Goal: Information Seeking & Learning: Learn about a topic

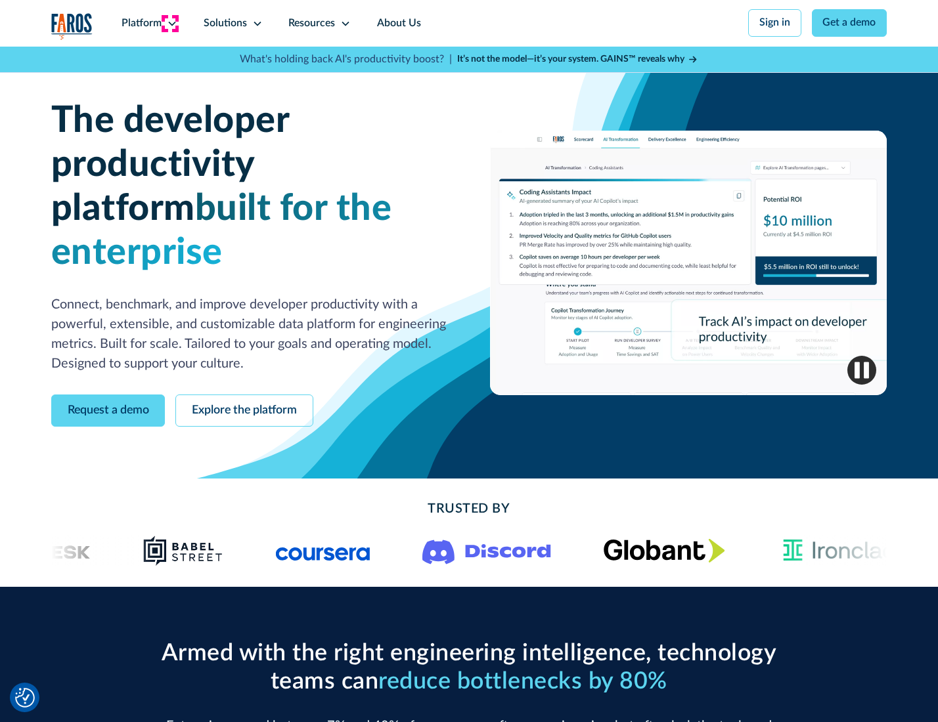
click at [170, 23] on icon at bounding box center [172, 23] width 11 height 11
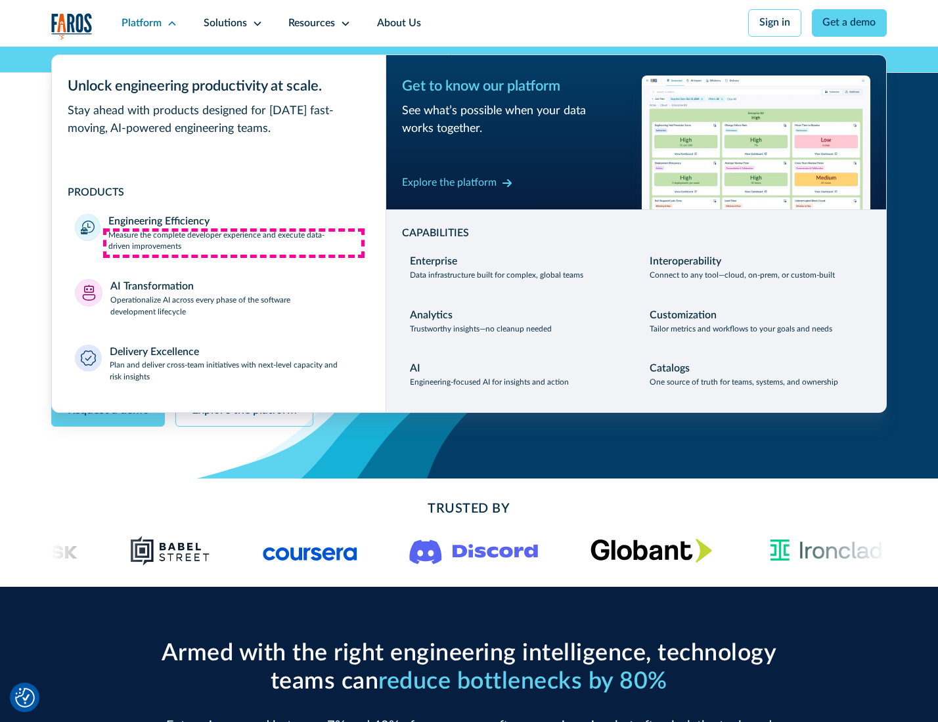
click at [234, 243] on p "Measure the complete developer experience and execute data-driven improvements" at bounding box center [234, 242] width 253 height 24
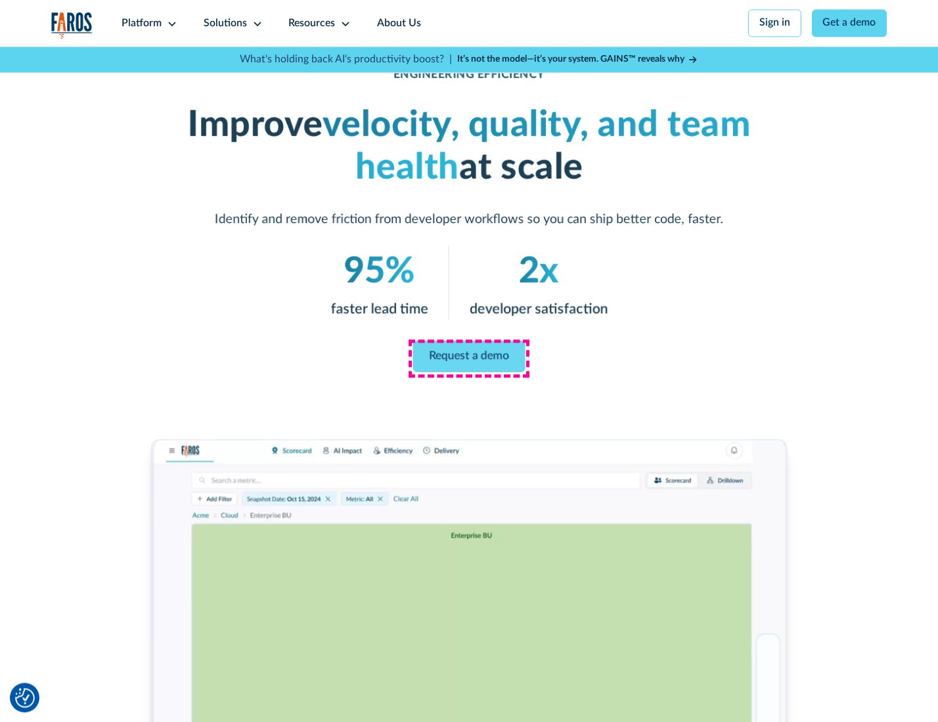
click at [468, 358] on link "Request a demo" at bounding box center [469, 357] width 112 height 32
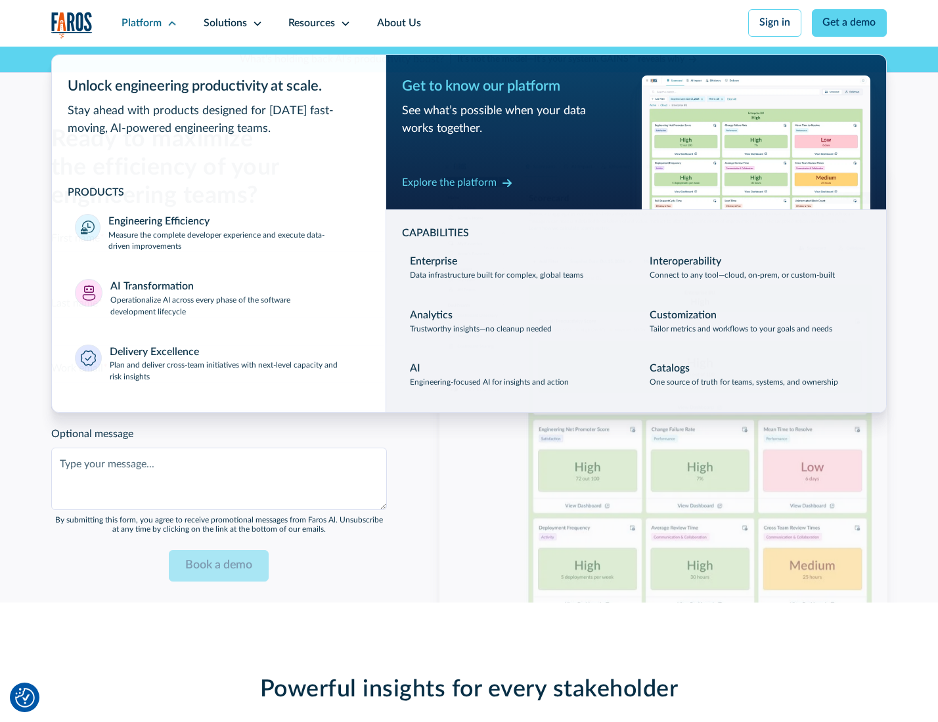
scroll to position [2858, 0]
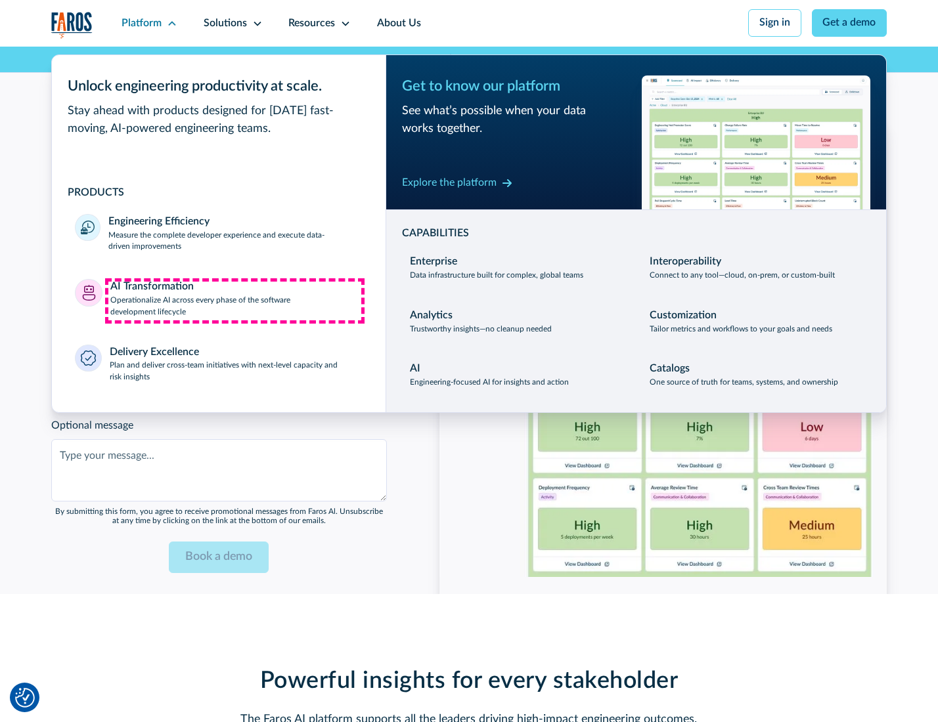
click at [234, 301] on p "Operationalize AI across every phase of the software development lifecycle" at bounding box center [236, 307] width 252 height 24
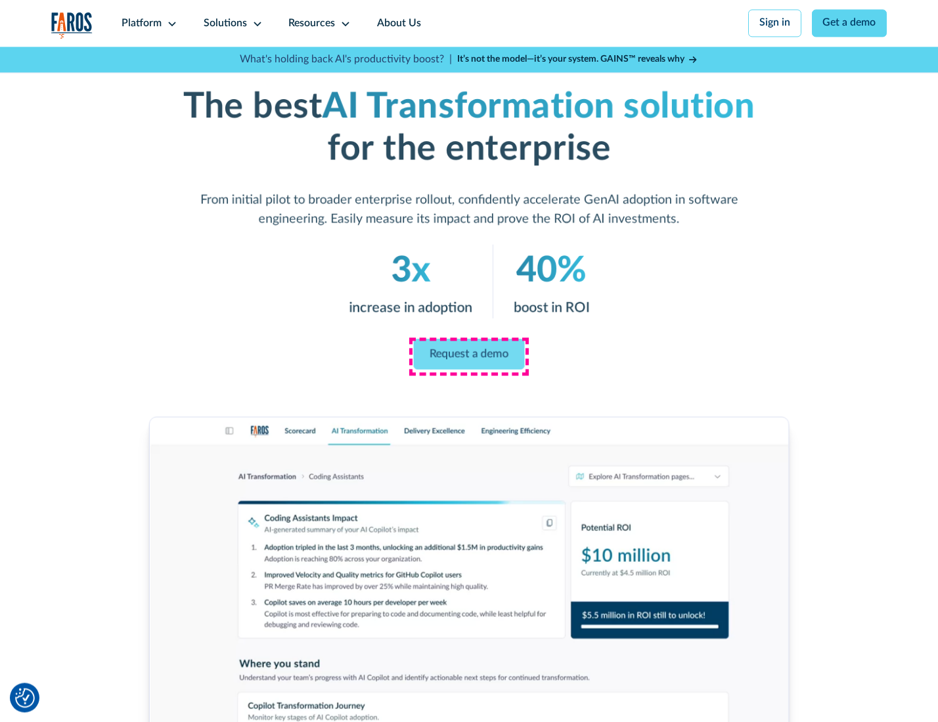
click at [468, 357] on link "Request a demo" at bounding box center [469, 354] width 111 height 31
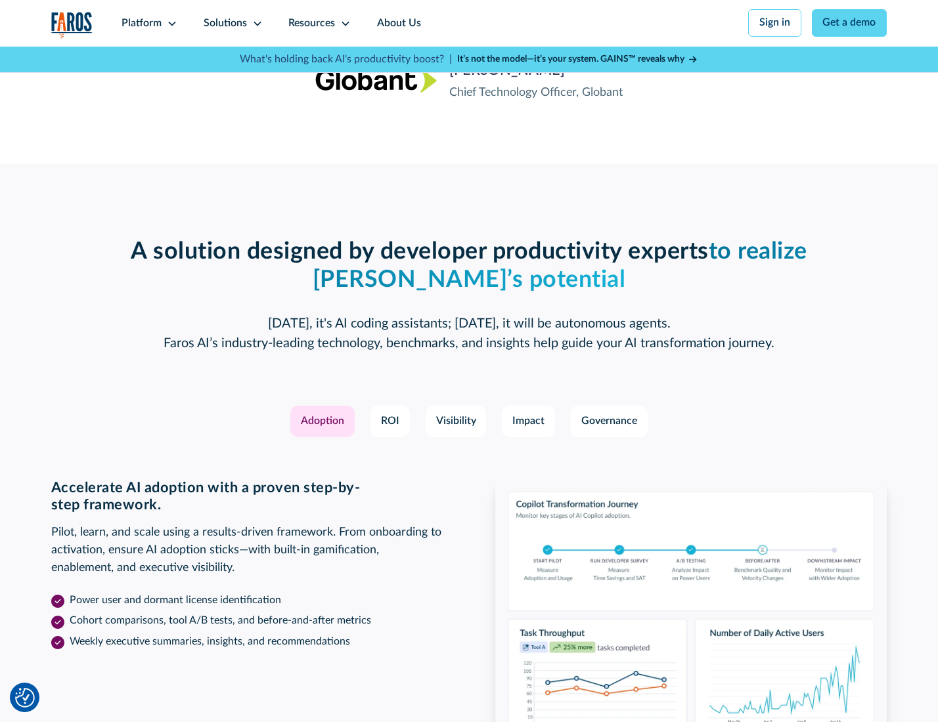
click at [147, 23] on div "Platform" at bounding box center [141, 24] width 40 height 16
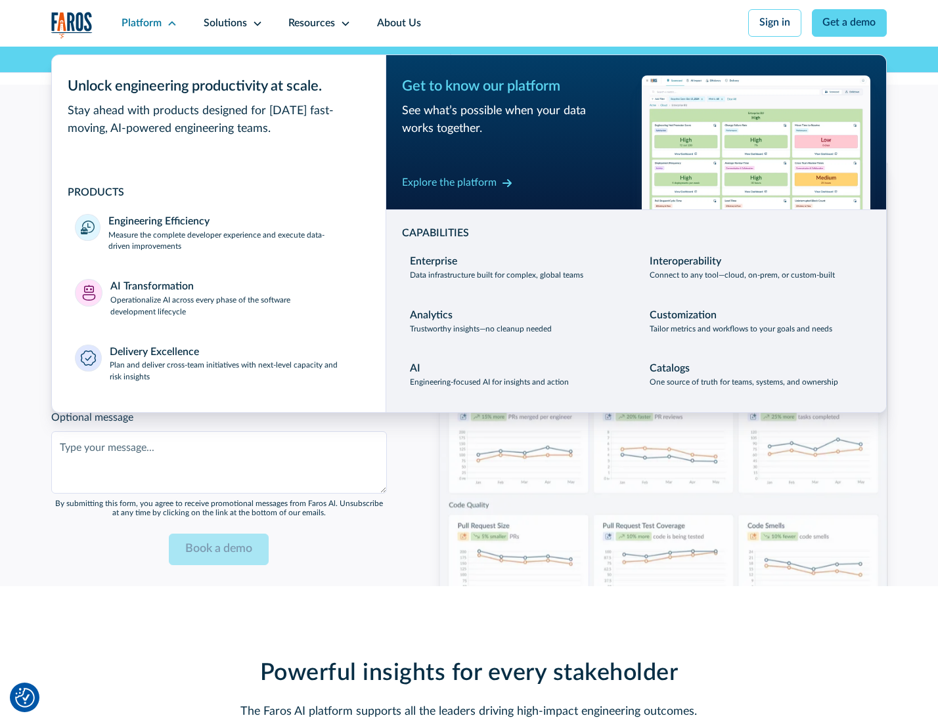
scroll to position [3175, 0]
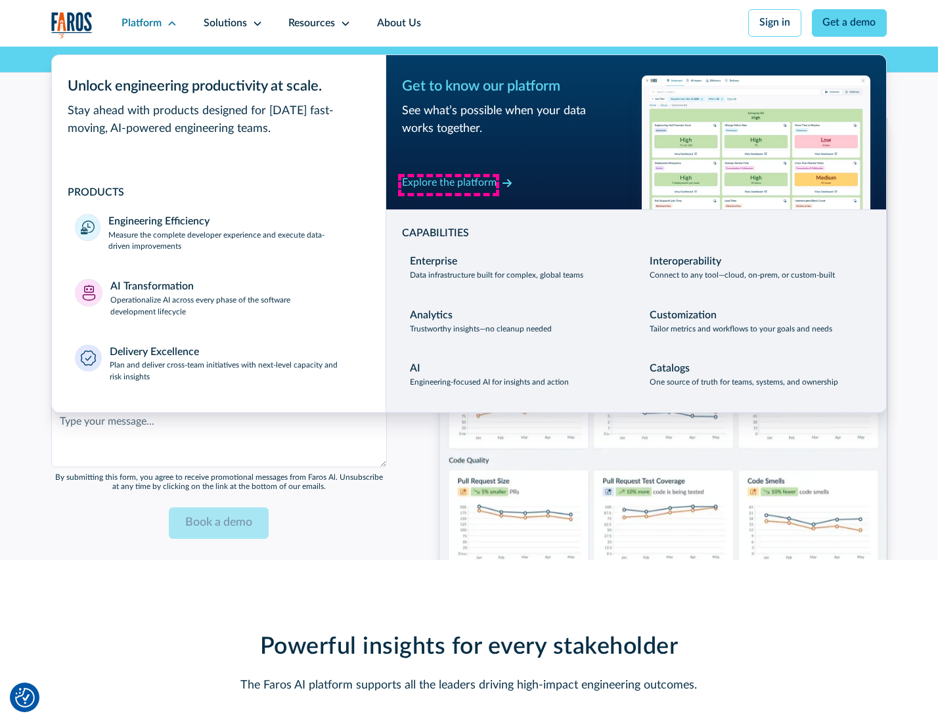
click at [448, 185] on div "Explore the platform" at bounding box center [449, 183] width 95 height 16
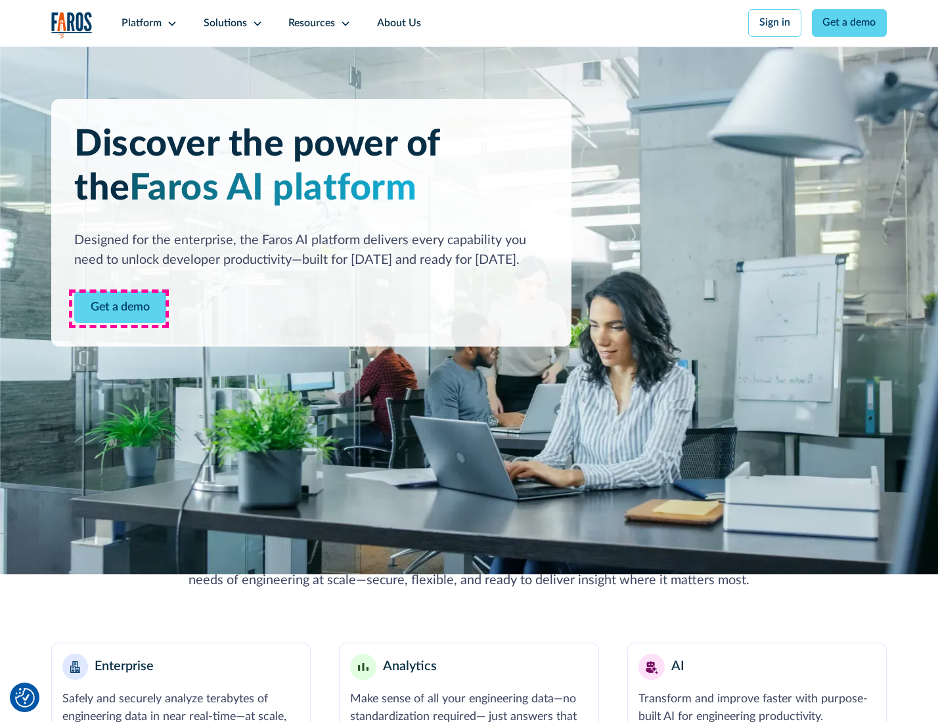
click at [119, 309] on link "Get a demo" at bounding box center [120, 308] width 92 height 32
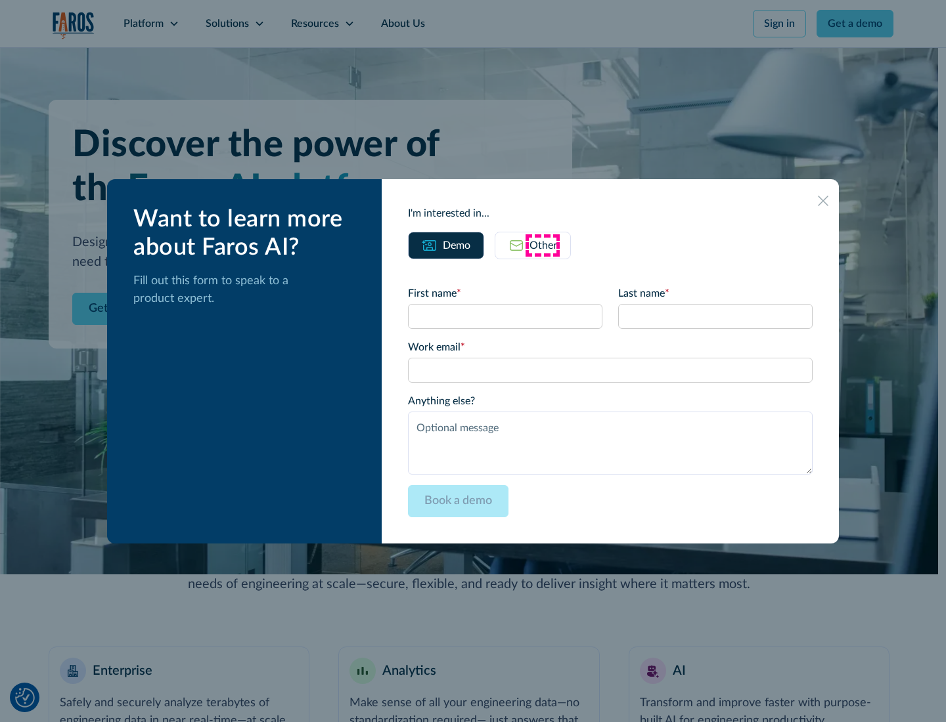
click at [542, 245] on div "Other" at bounding box center [543, 246] width 28 height 16
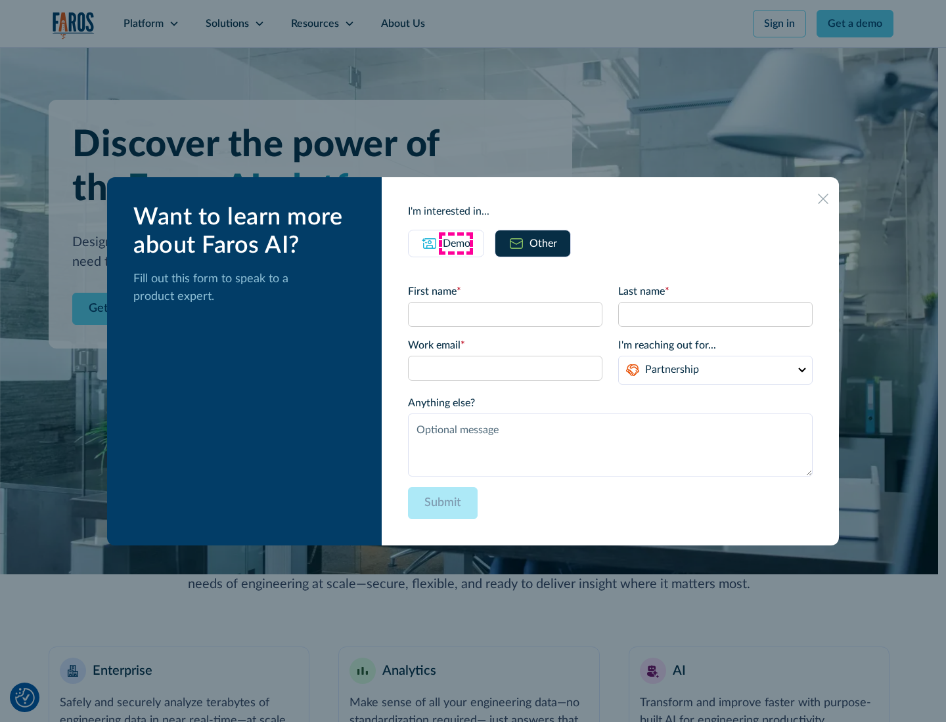
click at [455, 243] on div "Demo" at bounding box center [457, 244] width 28 height 16
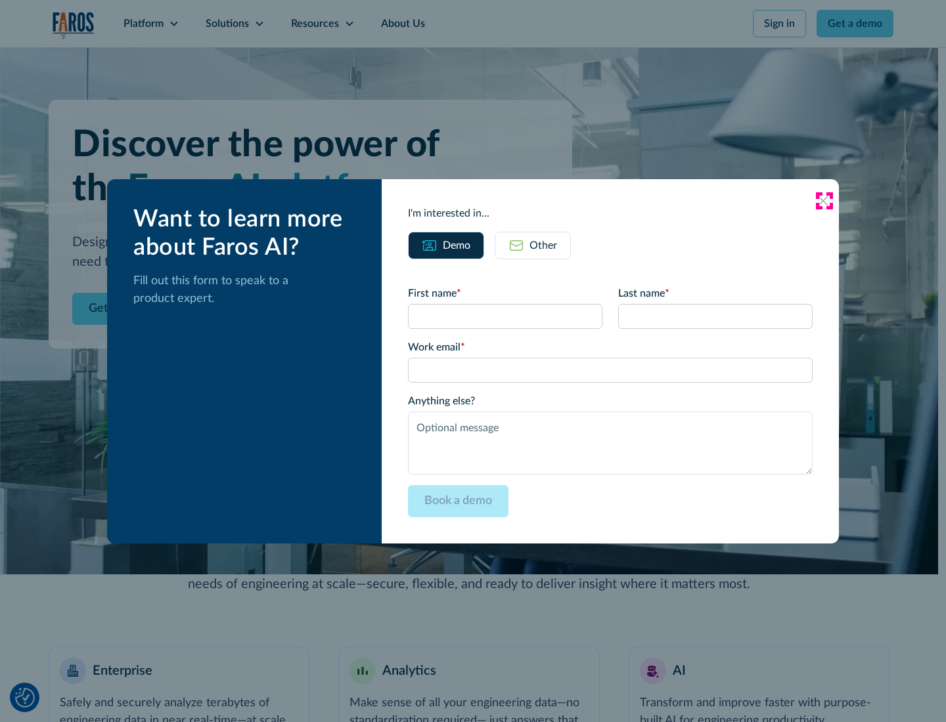
click at [823, 200] on icon at bounding box center [822, 201] width 11 height 11
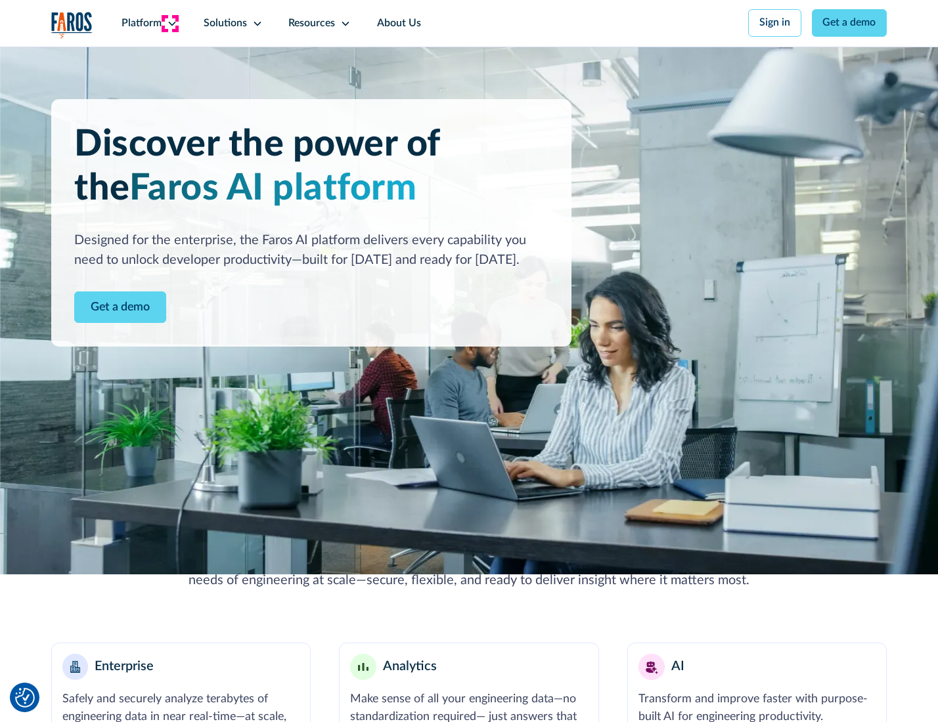
click at [170, 23] on icon at bounding box center [172, 23] width 11 height 11
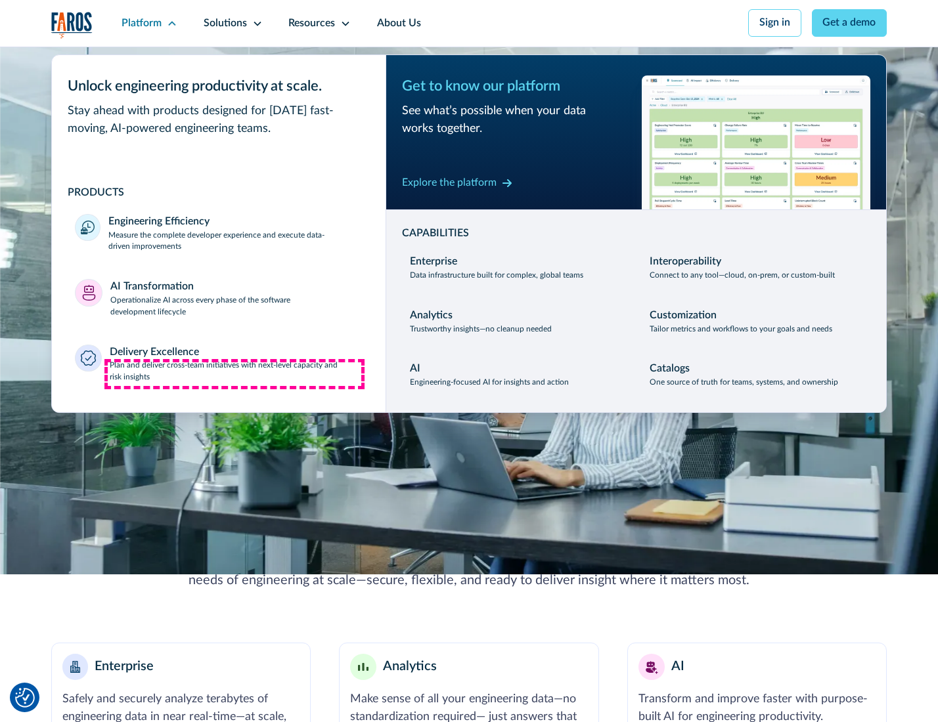
click at [234, 374] on p "Plan and deliver cross-team initiatives with next-level capacity and risk insig…" at bounding box center [236, 372] width 253 height 24
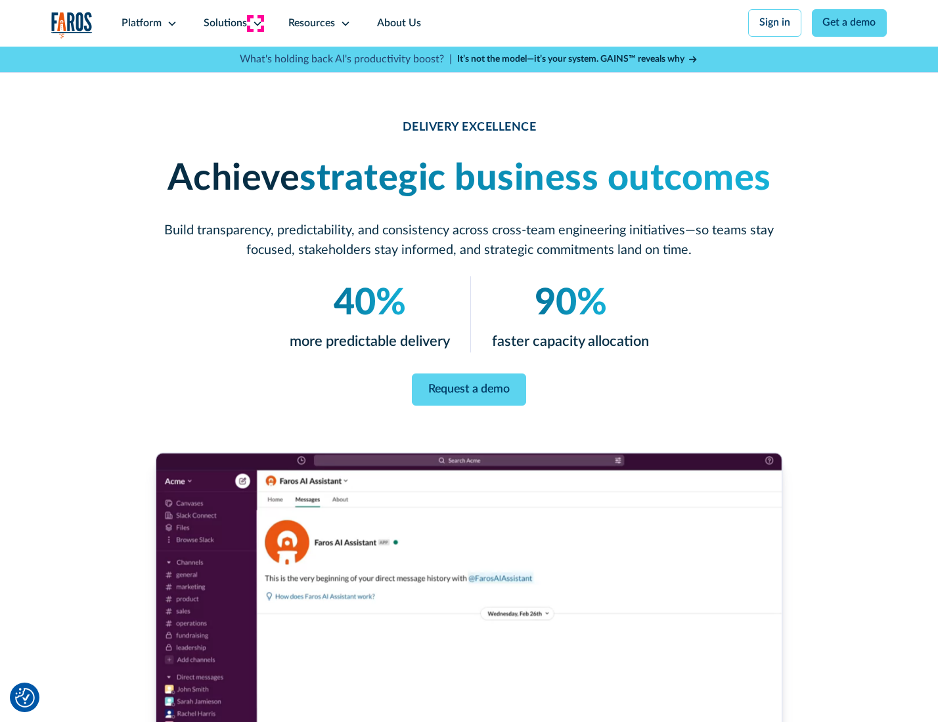
click at [255, 23] on icon at bounding box center [257, 23] width 11 height 11
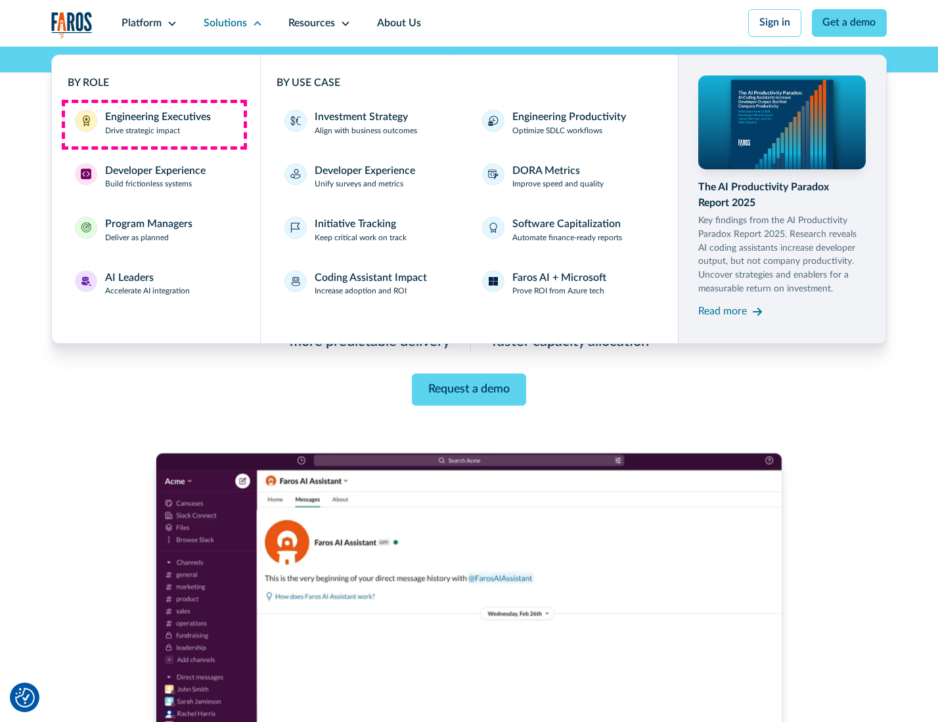
click at [154, 124] on div "Engineering Executives" at bounding box center [158, 118] width 106 height 16
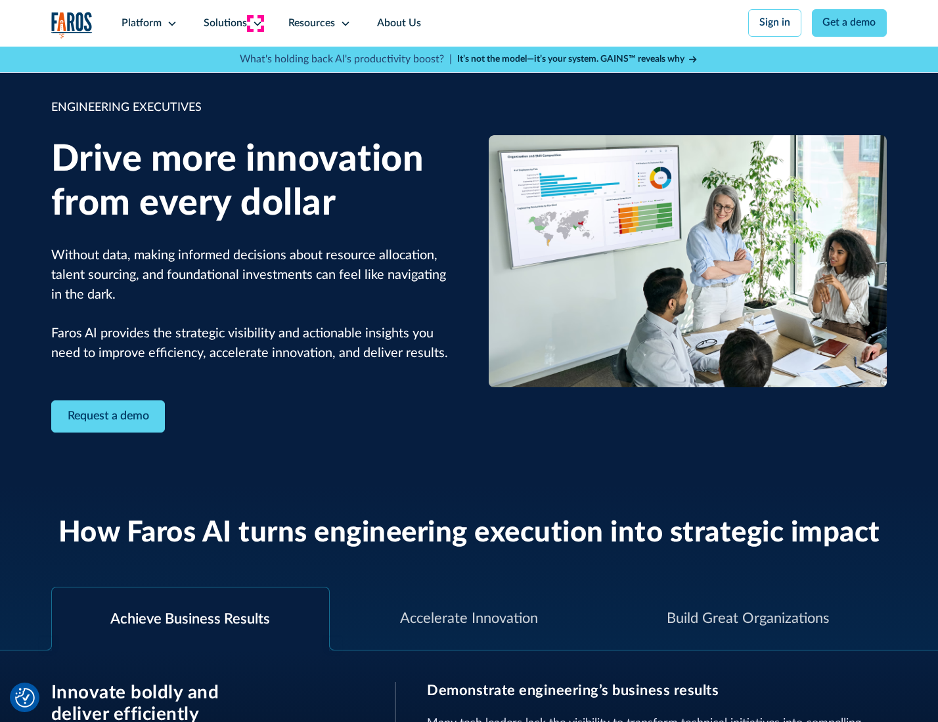
click at [255, 23] on icon at bounding box center [257, 23] width 11 height 11
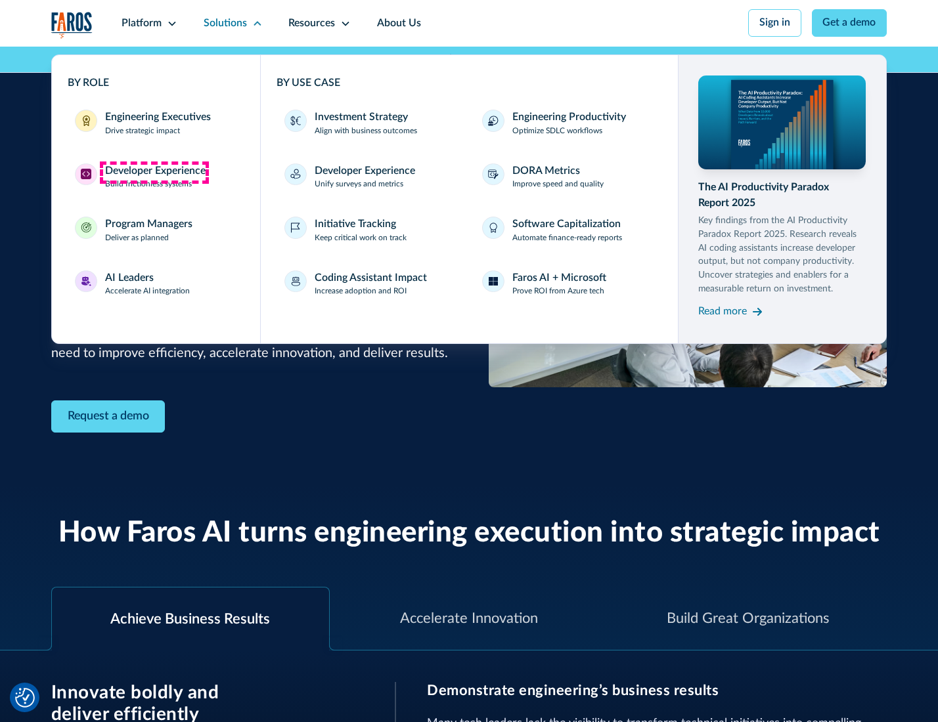
click at [154, 172] on div "Developer Experience" at bounding box center [155, 171] width 100 height 16
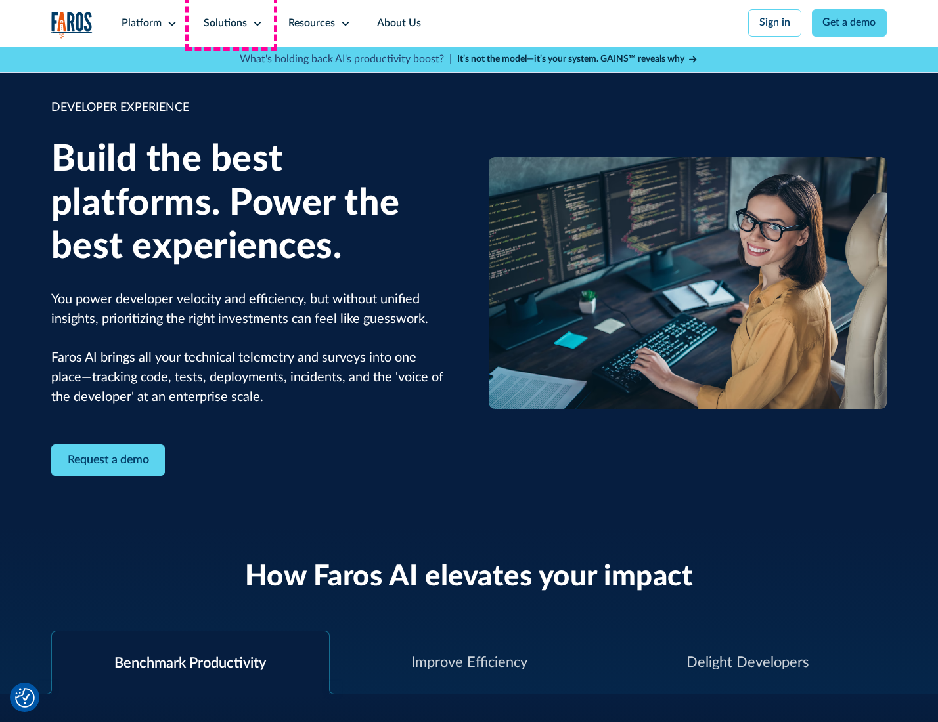
click at [231, 23] on div "Solutions" at bounding box center [225, 24] width 43 height 16
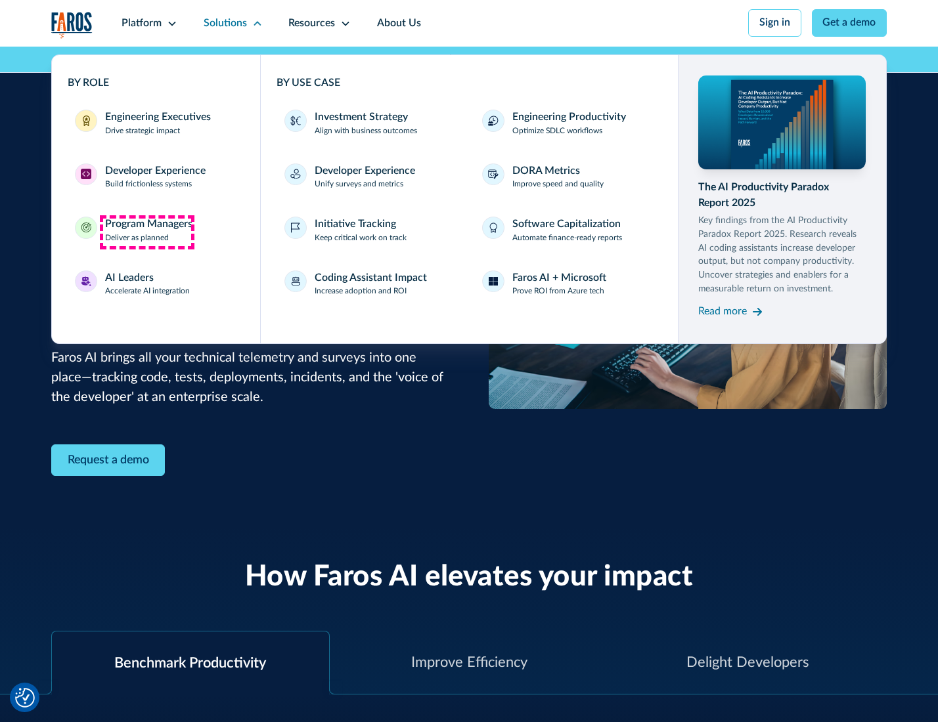
click at [146, 232] on div "Program Managers" at bounding box center [148, 225] width 87 height 16
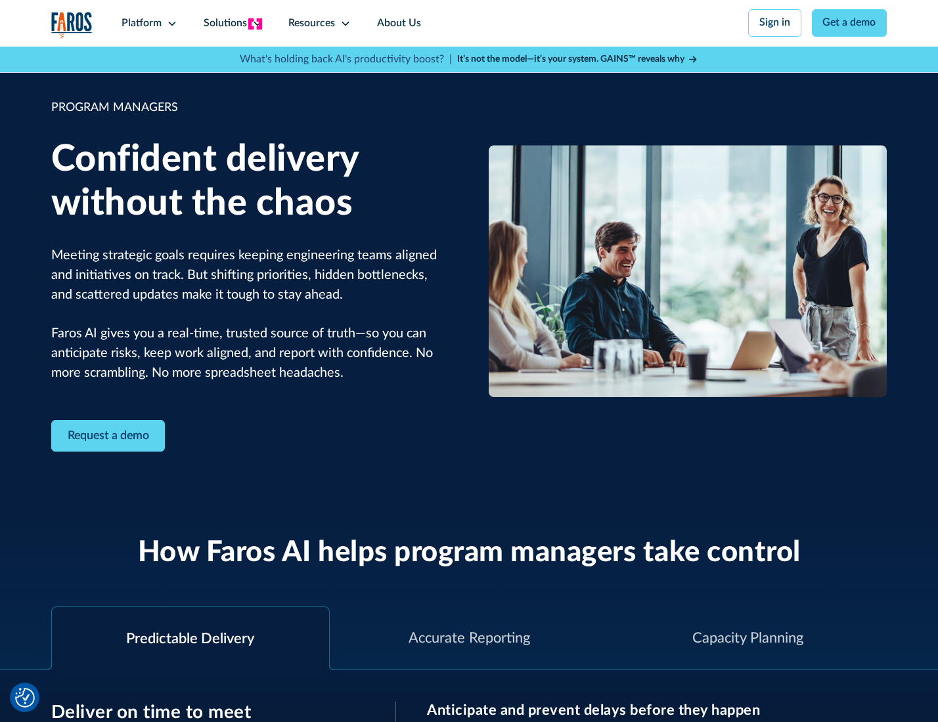
click at [255, 24] on icon at bounding box center [257, 23] width 11 height 11
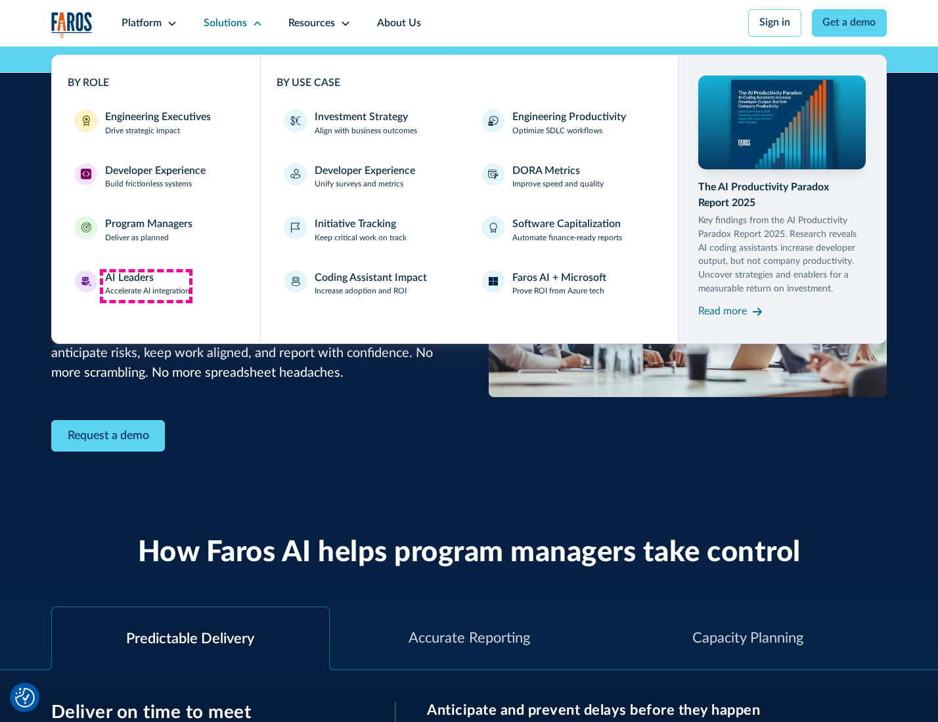
click at [146, 286] on div "AI Leaders" at bounding box center [129, 279] width 49 height 16
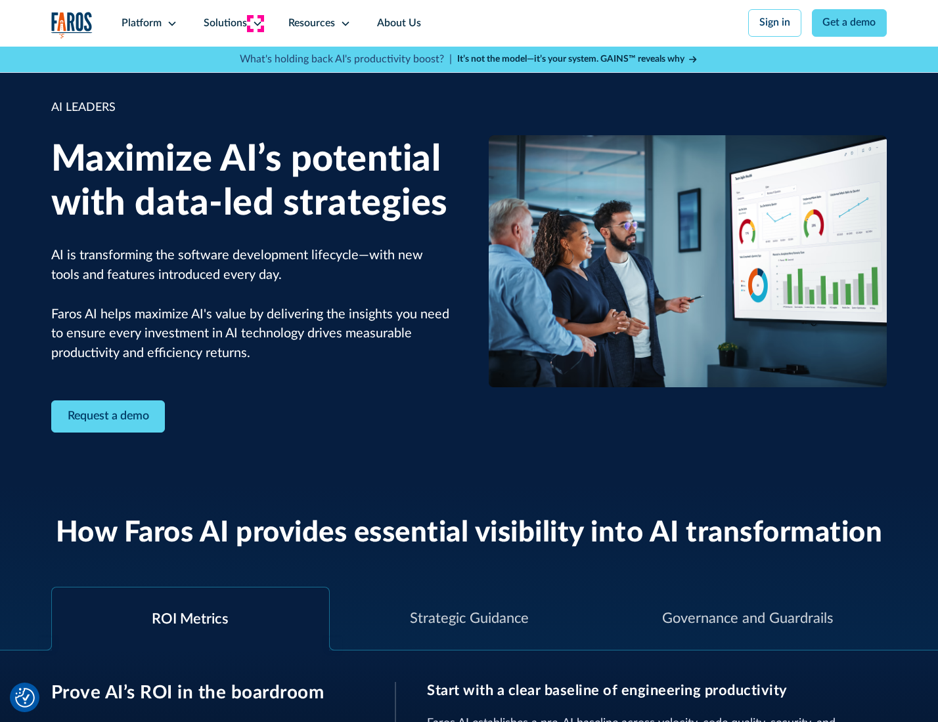
click at [255, 23] on icon at bounding box center [257, 23] width 11 height 11
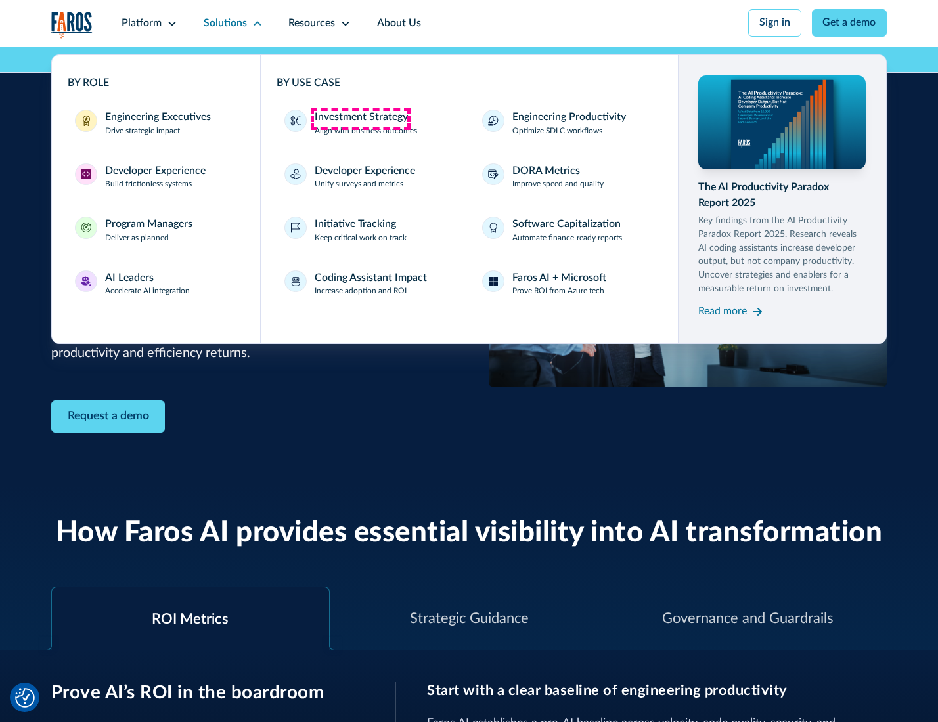
click at [360, 118] on div "Investment Strategy" at bounding box center [361, 118] width 93 height 16
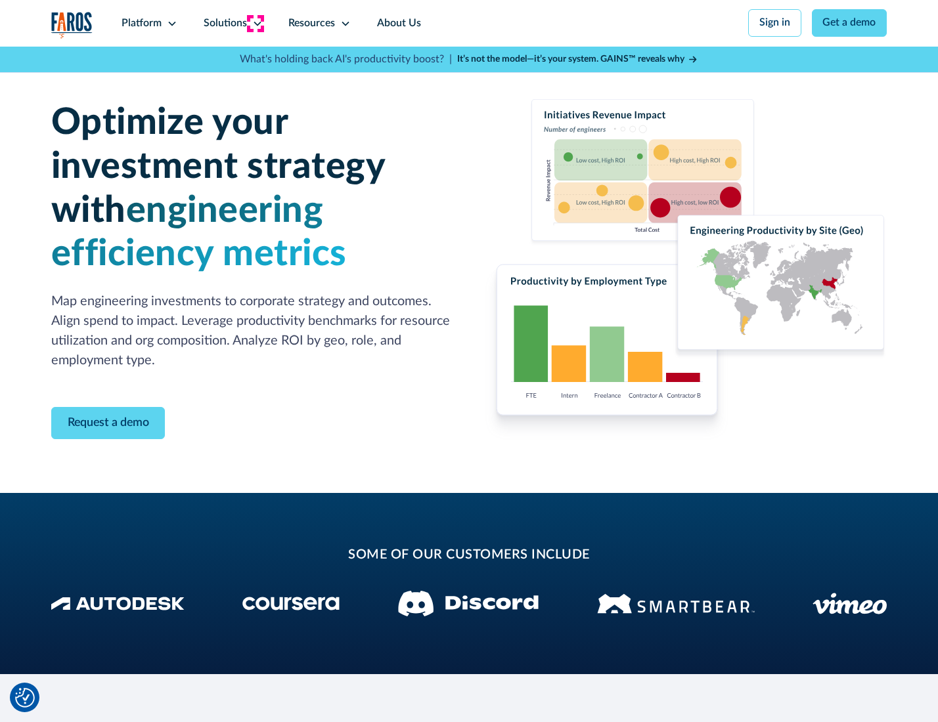
click at [255, 23] on icon at bounding box center [257, 23] width 11 height 11
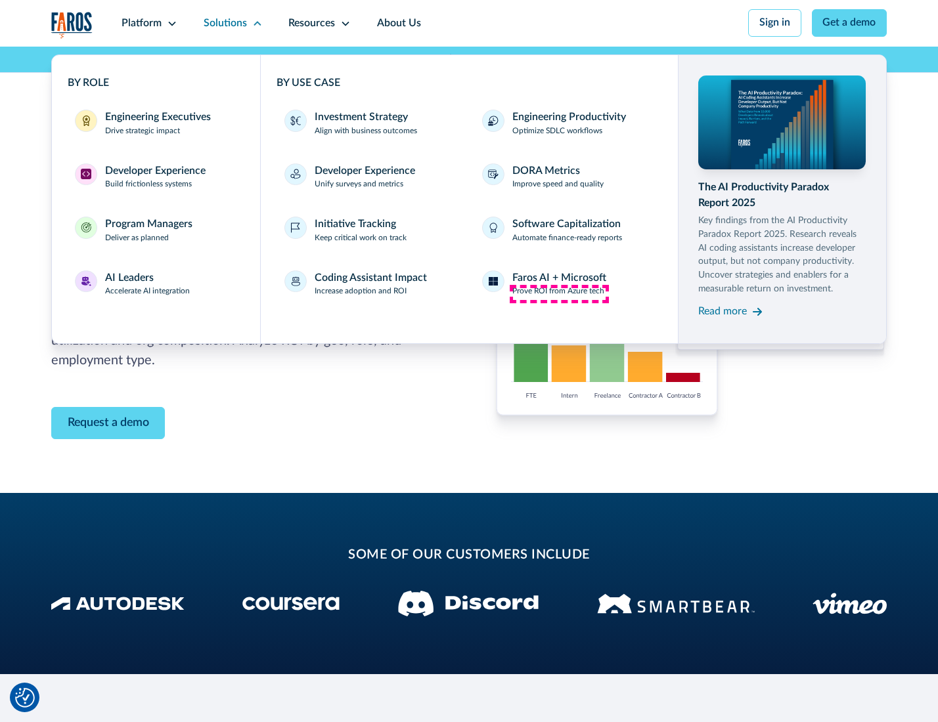
click at [559, 294] on p "Prove ROI from Azure tech" at bounding box center [558, 292] width 92 height 12
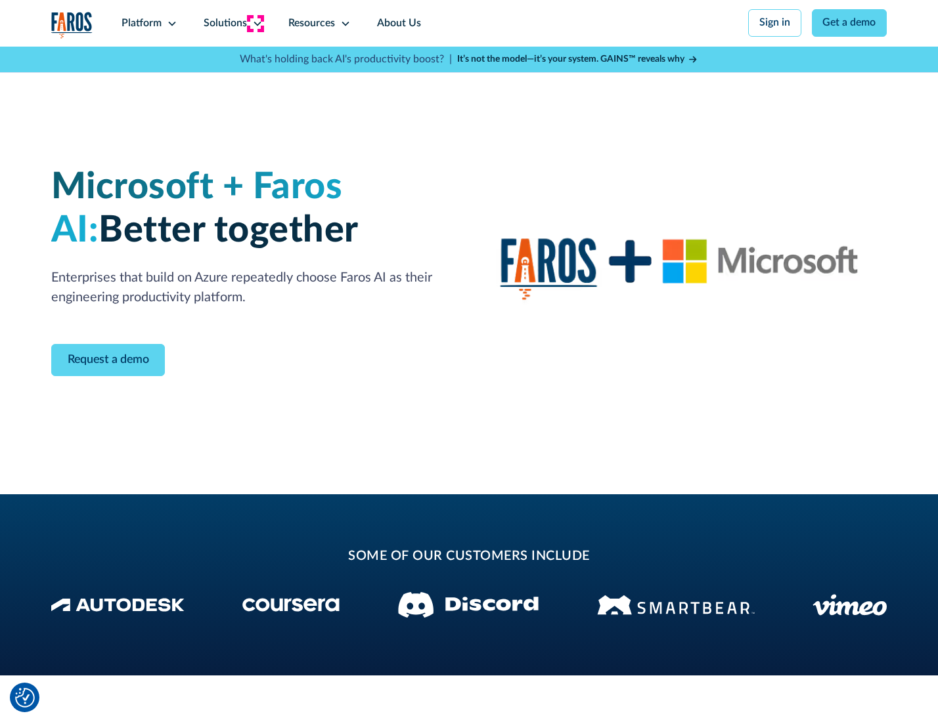
click at [255, 23] on icon at bounding box center [257, 23] width 11 height 11
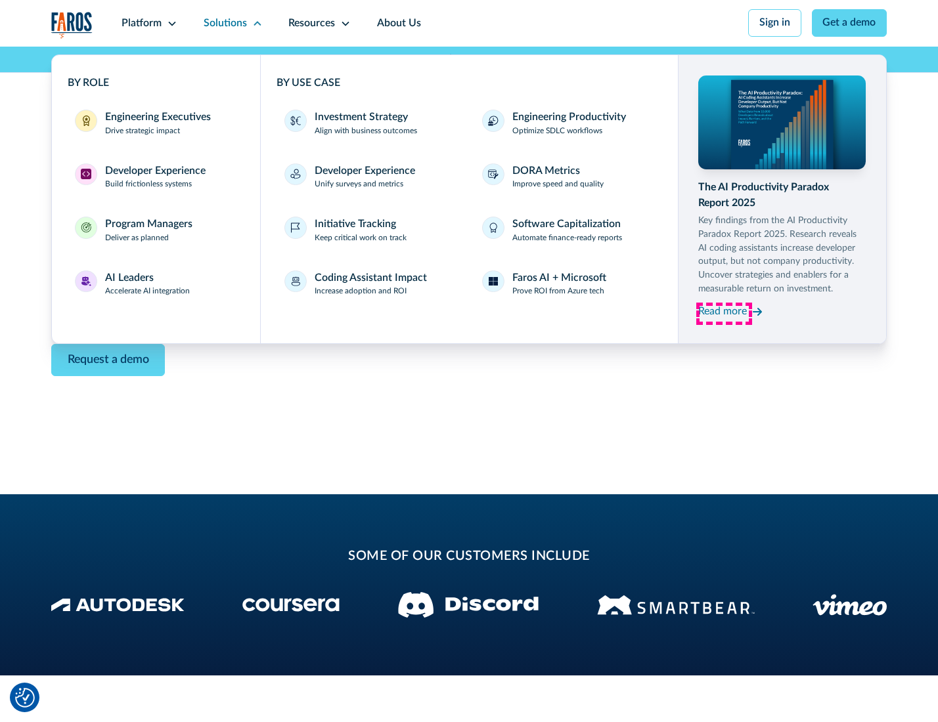
click at [724, 314] on div "Read more" at bounding box center [722, 312] width 49 height 16
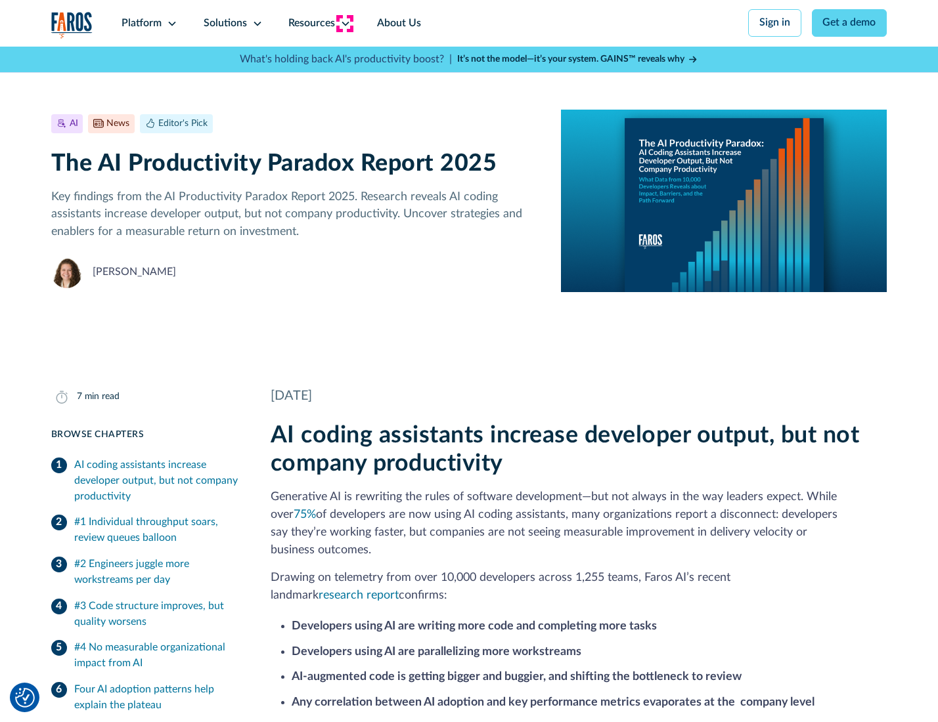
click at [344, 23] on icon at bounding box center [345, 23] width 11 height 11
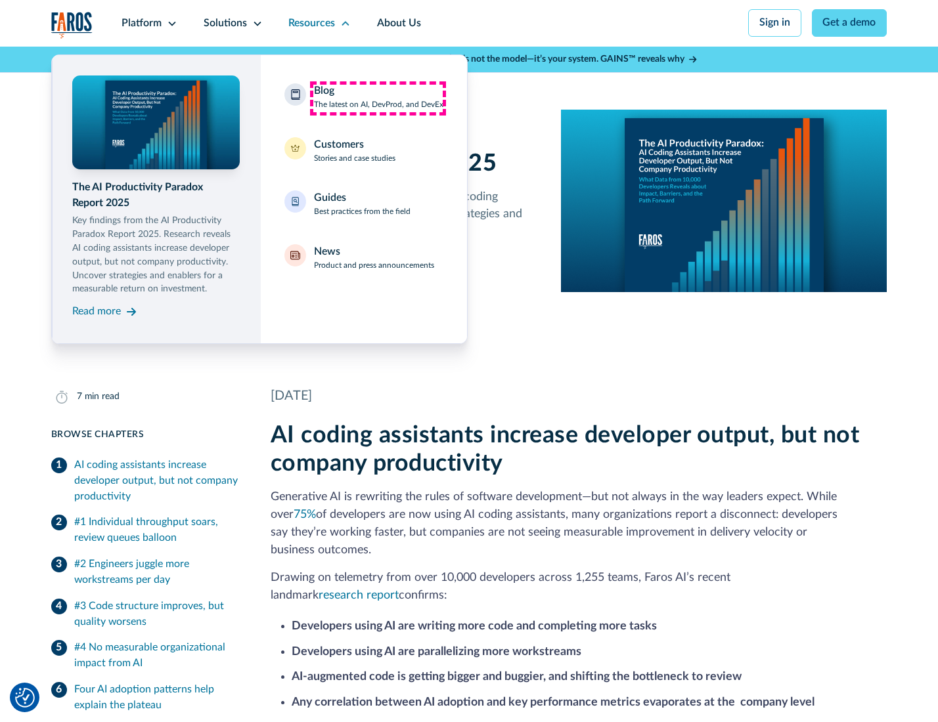
click at [378, 98] on div "Blog The latest on AI, DevProd, and DevEx" at bounding box center [378, 97] width 129 height 28
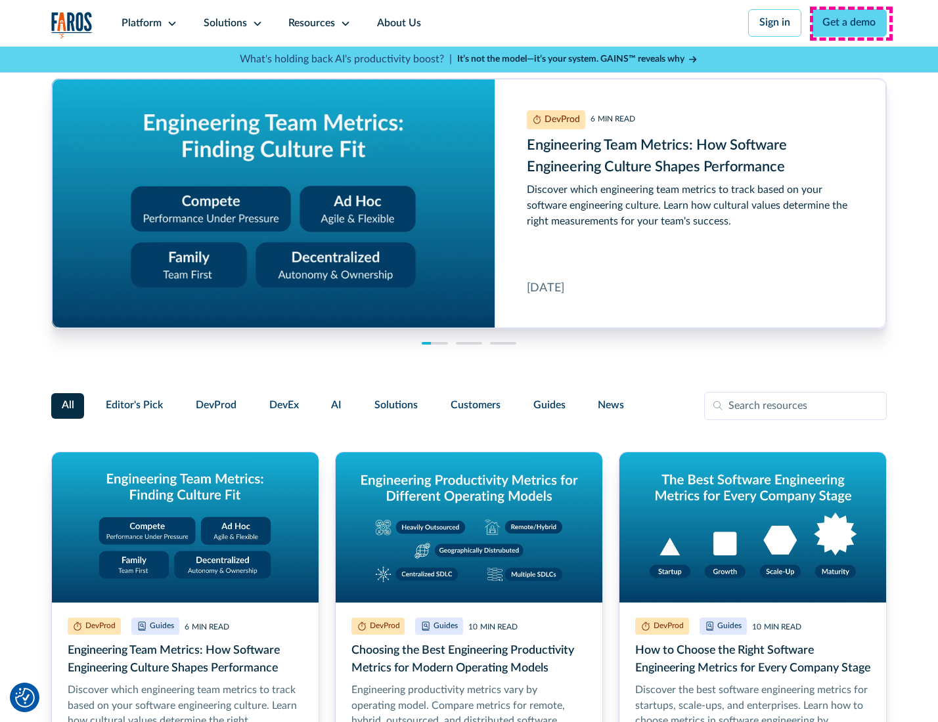
click at [850, 23] on link "Get a demo" at bounding box center [850, 23] width 76 height 28
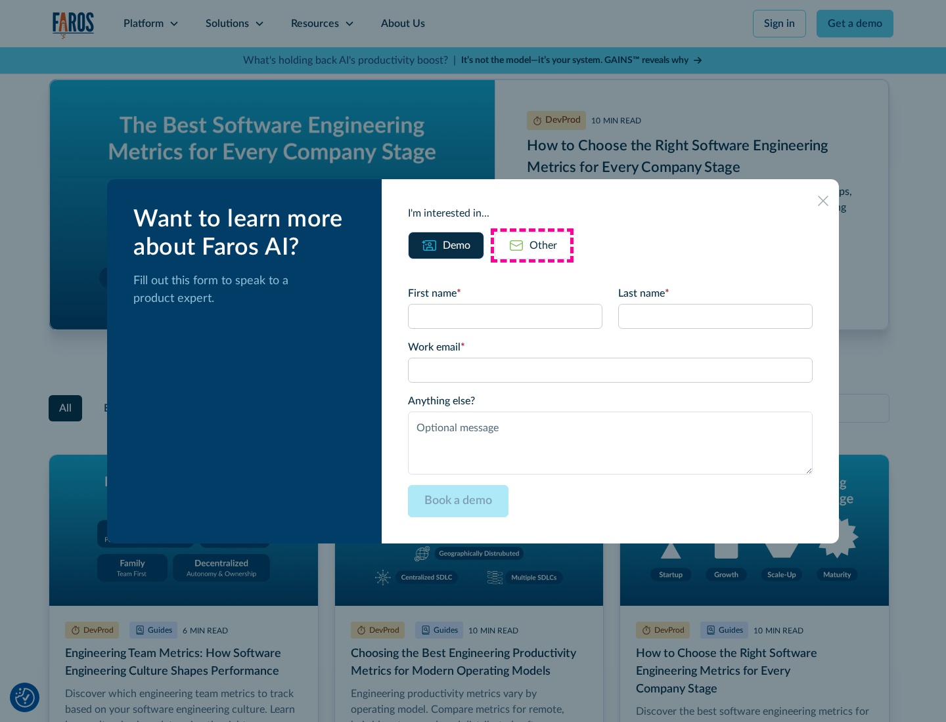
click at [532, 245] on div "Other" at bounding box center [543, 246] width 28 height 16
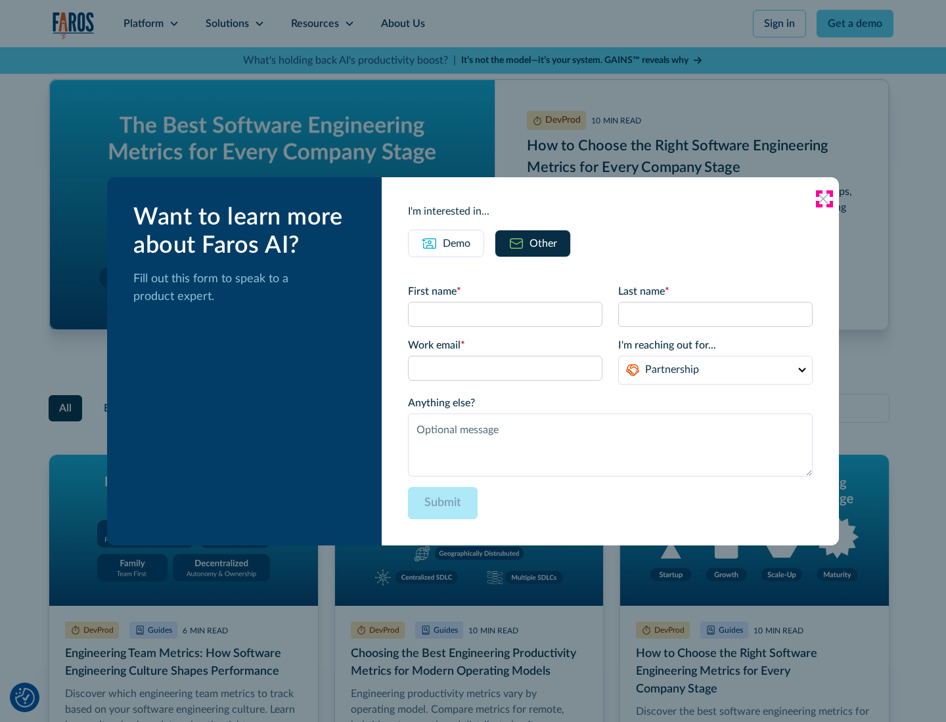
click at [823, 198] on icon at bounding box center [822, 199] width 11 height 11
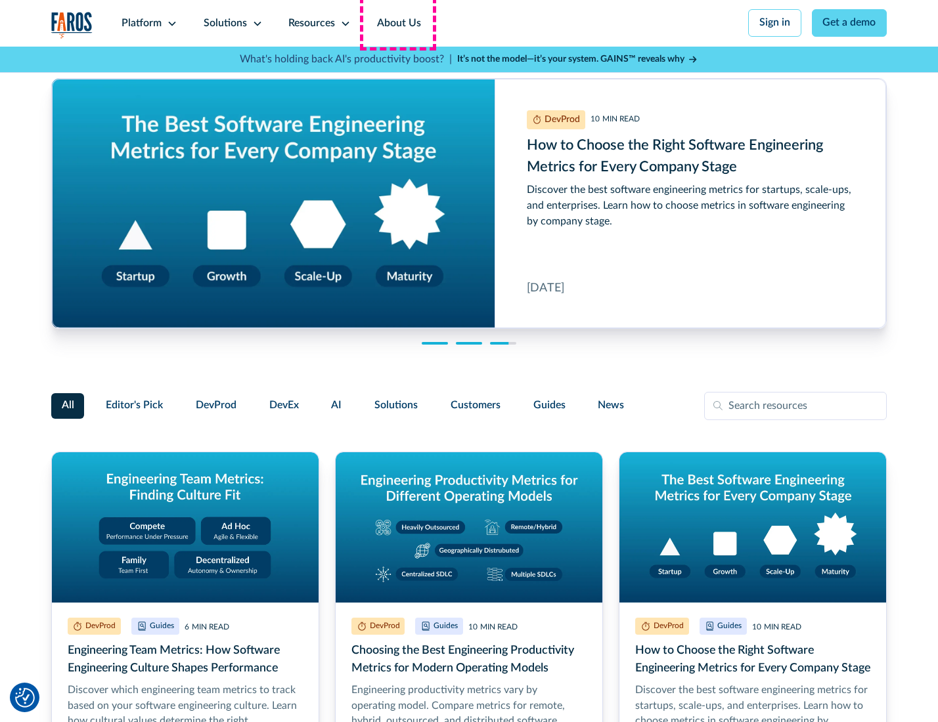
click at [397, 23] on link "About Us" at bounding box center [399, 23] width 70 height 47
